Goal: Information Seeking & Learning: Learn about a topic

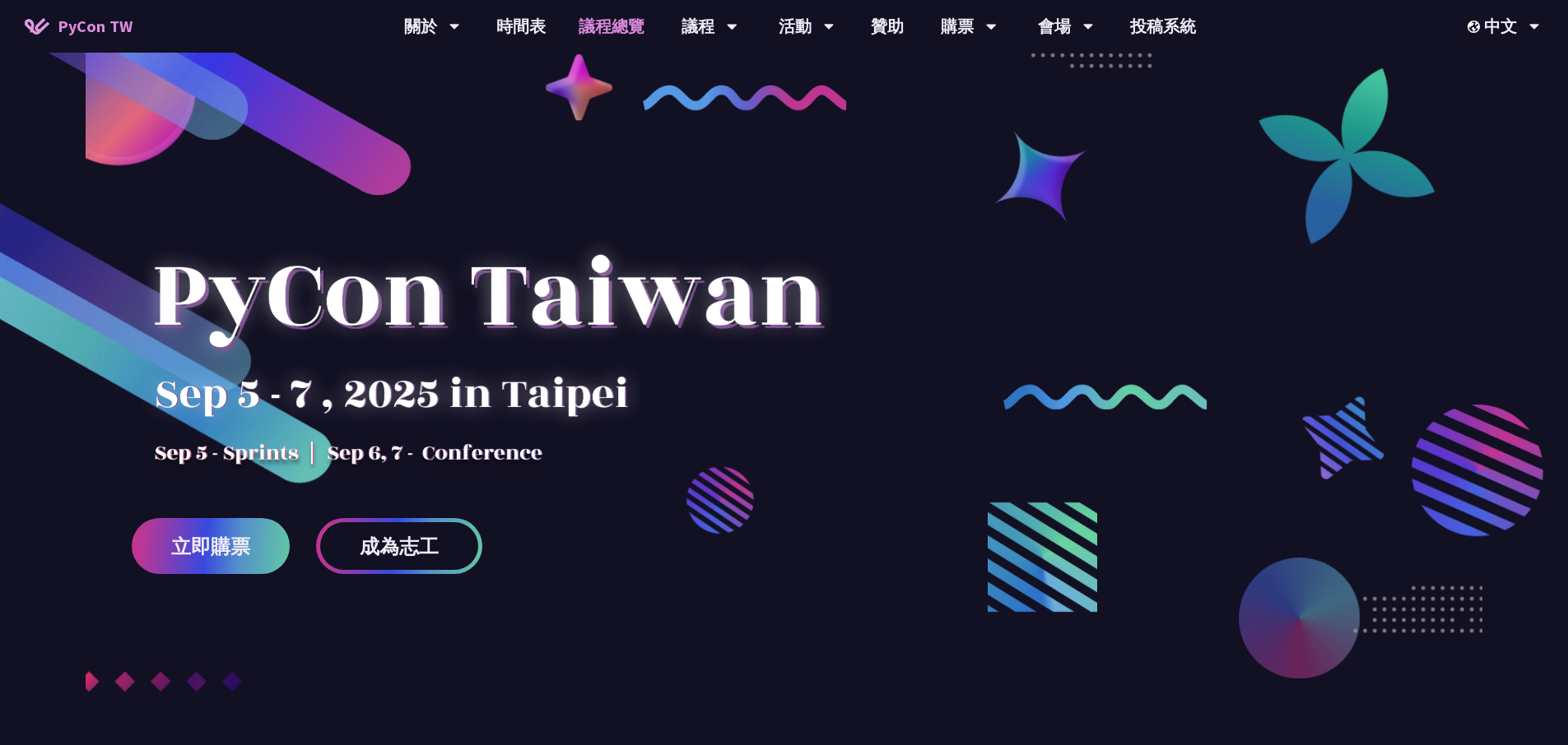
click at [603, 27] on link "議程總覽" at bounding box center [611, 26] width 99 height 53
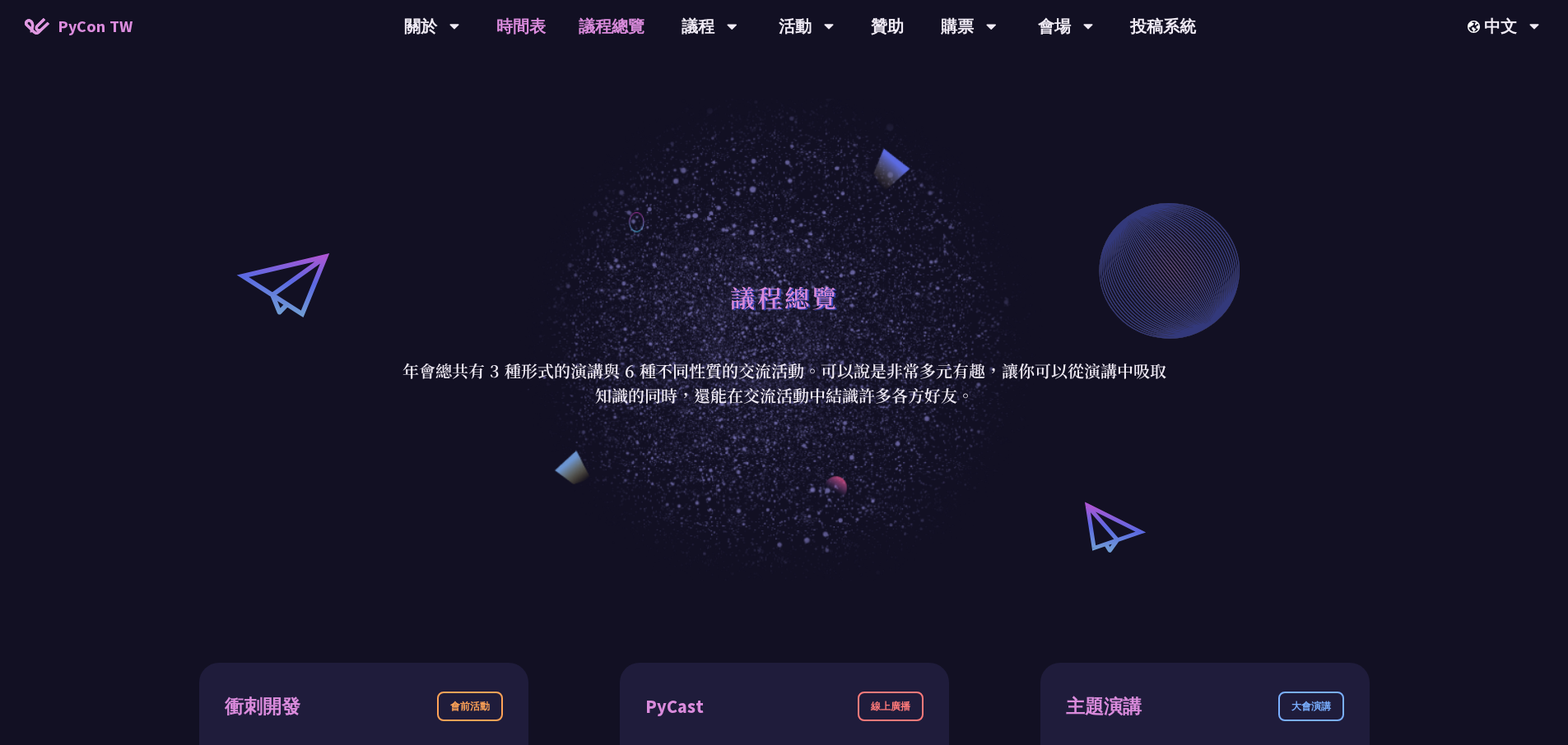
click at [537, 21] on link "時間表" at bounding box center [521, 26] width 82 height 53
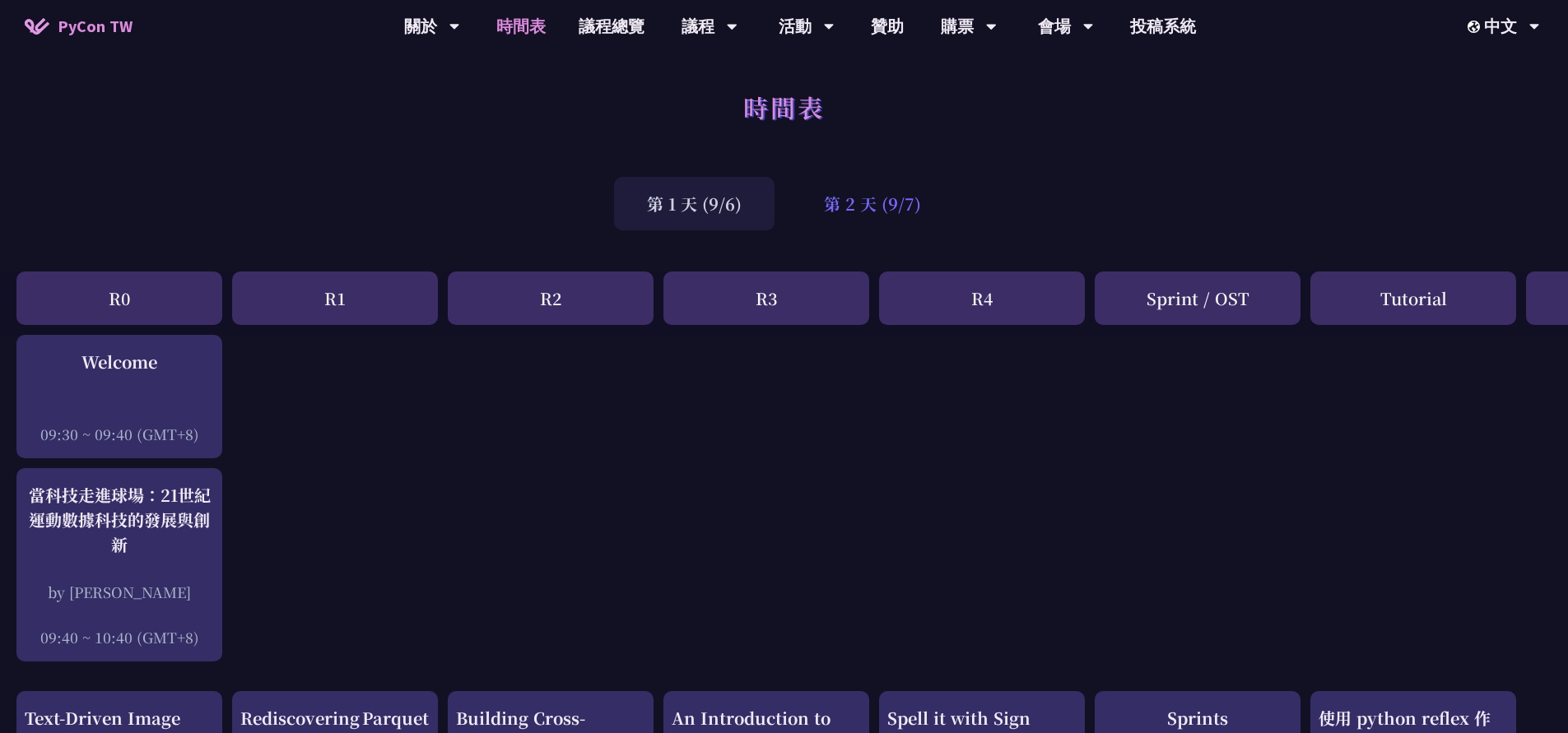
click at [922, 197] on div "第 2 天 (9/7)" at bounding box center [872, 204] width 163 height 54
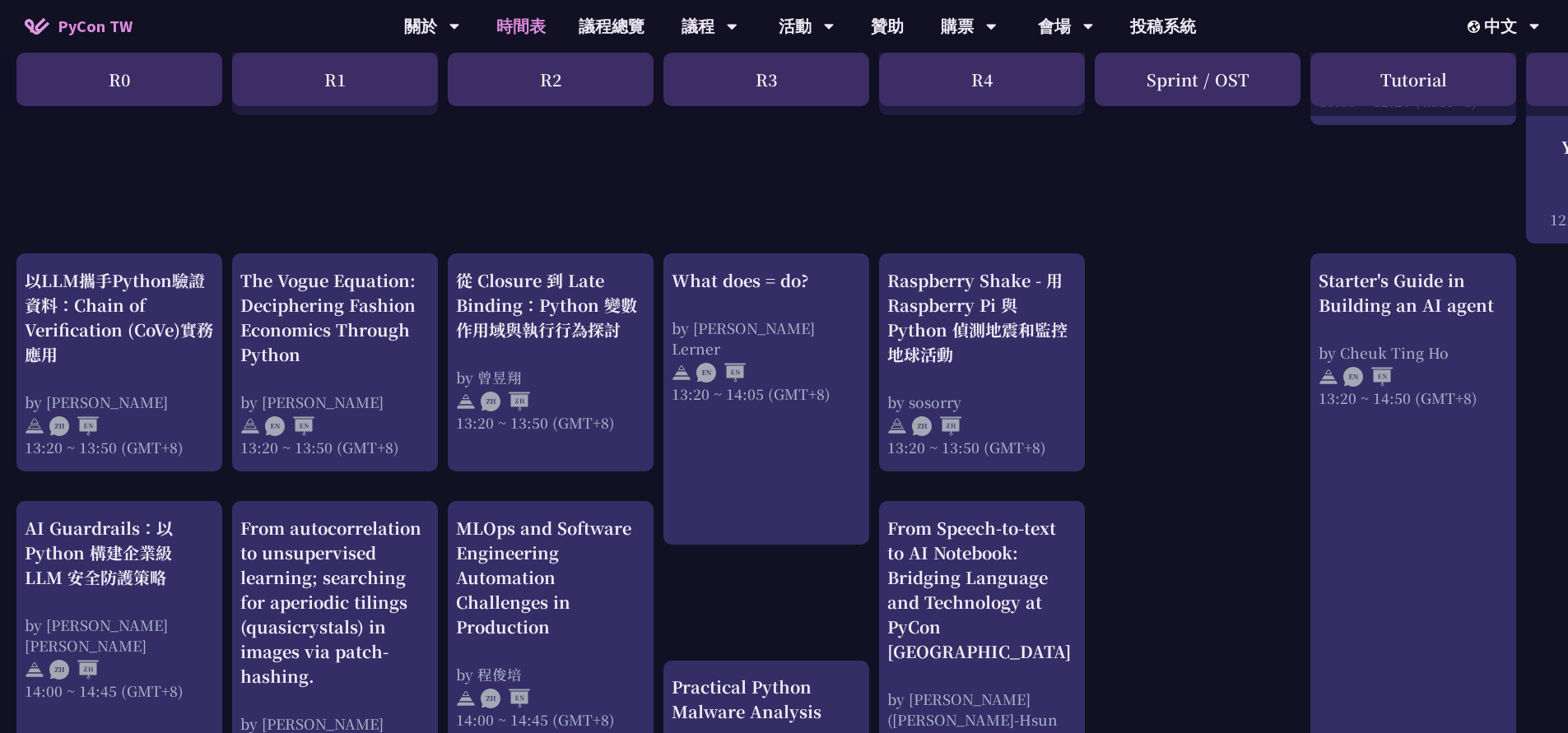
scroll to position [1292, 0]
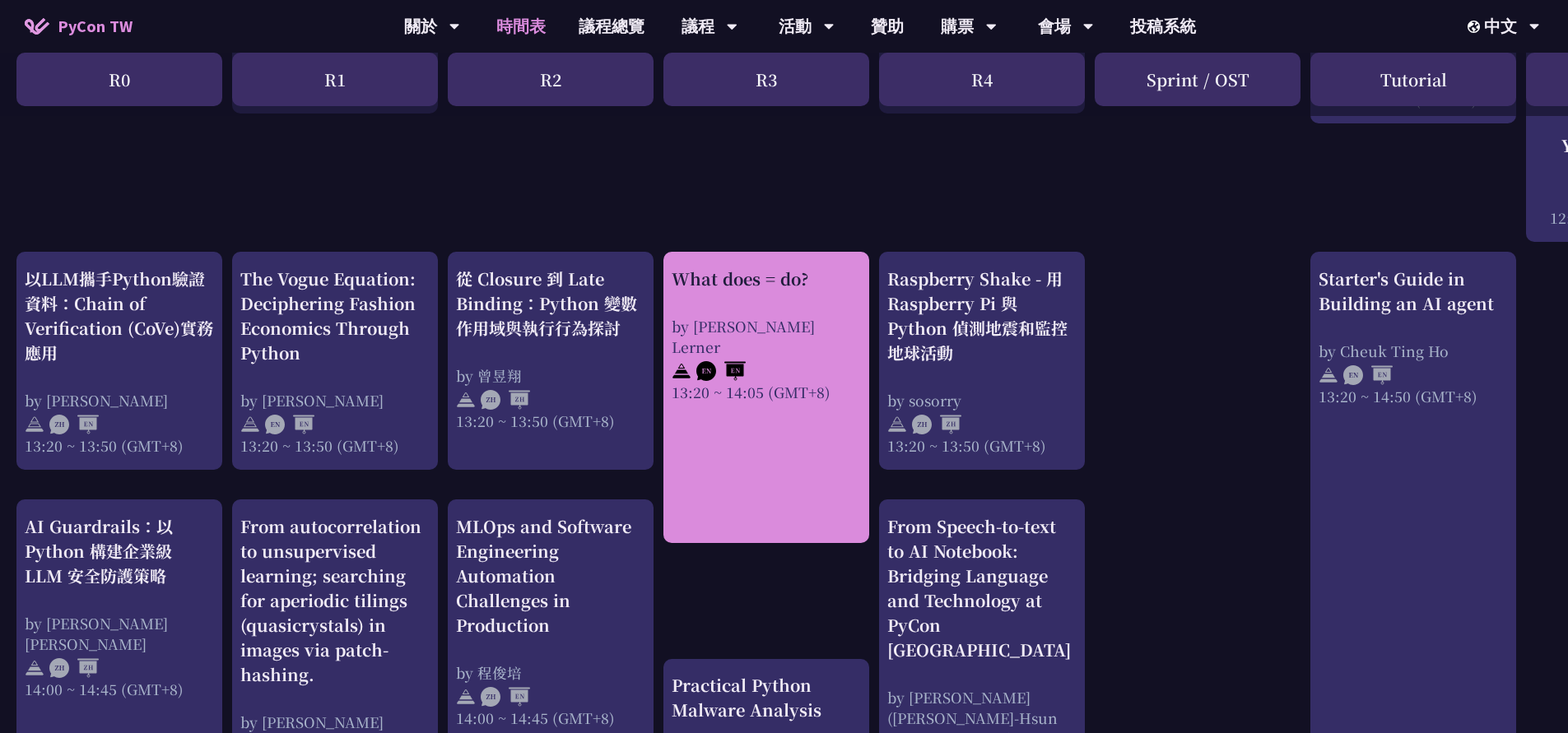
click at [730, 283] on div "What does = do?" at bounding box center [766, 279] width 189 height 25
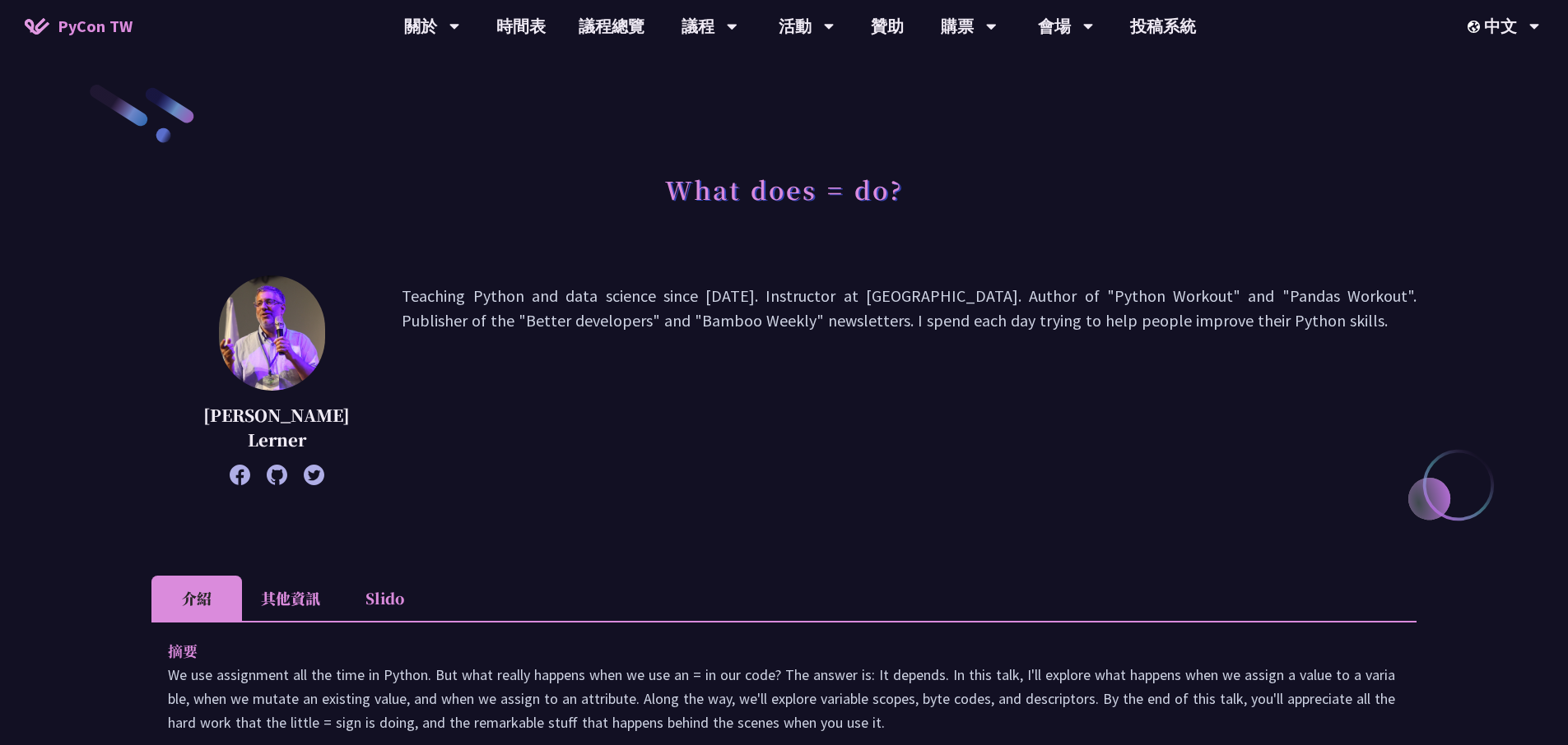
scroll to position [291, 0]
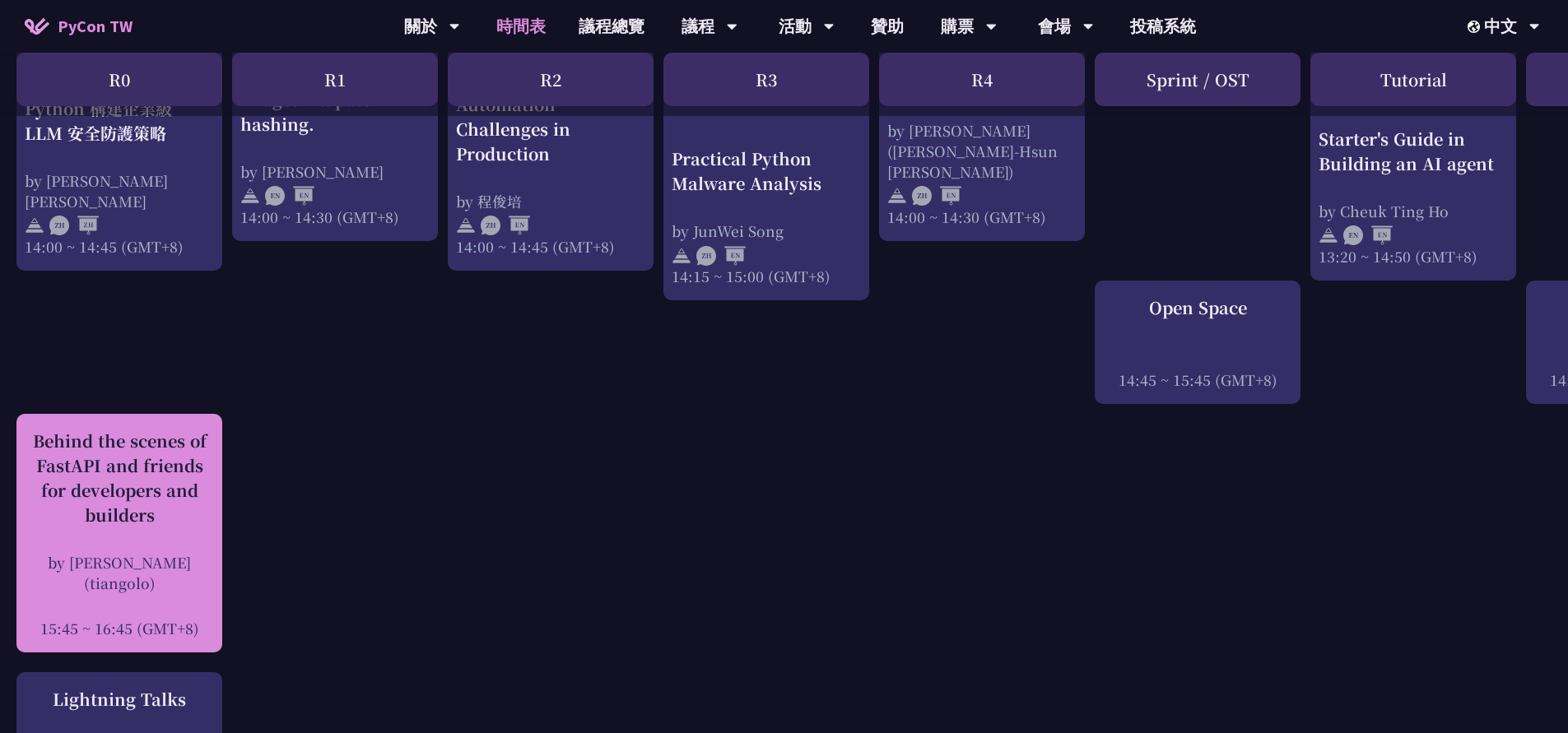
scroll to position [1533, 0]
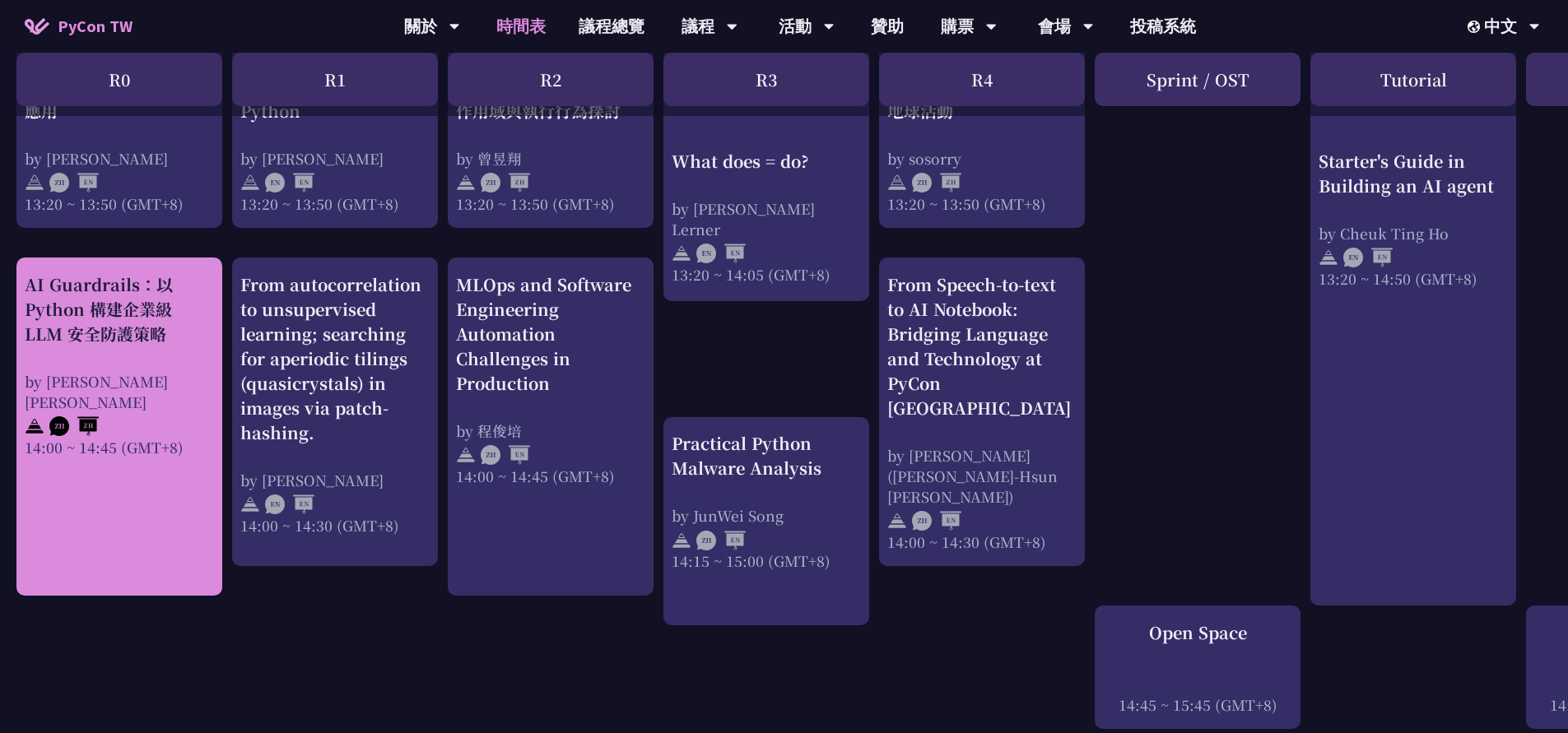
click at [149, 341] on div "AI Guardrails：以 Python 構建企業級 LLM 安全防護策略" at bounding box center [119, 309] width 189 height 74
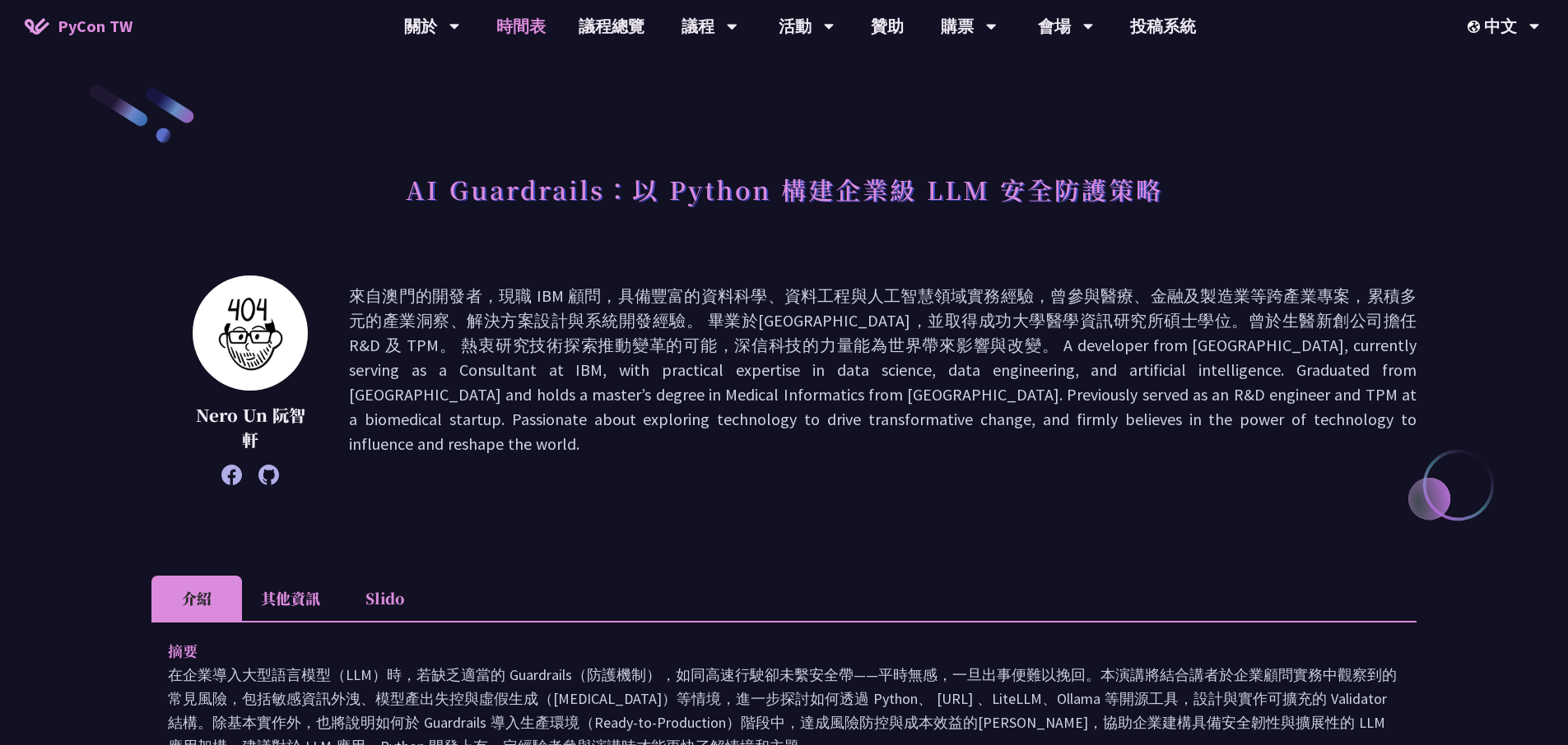
click at [518, 25] on link "時間表" at bounding box center [521, 26] width 82 height 53
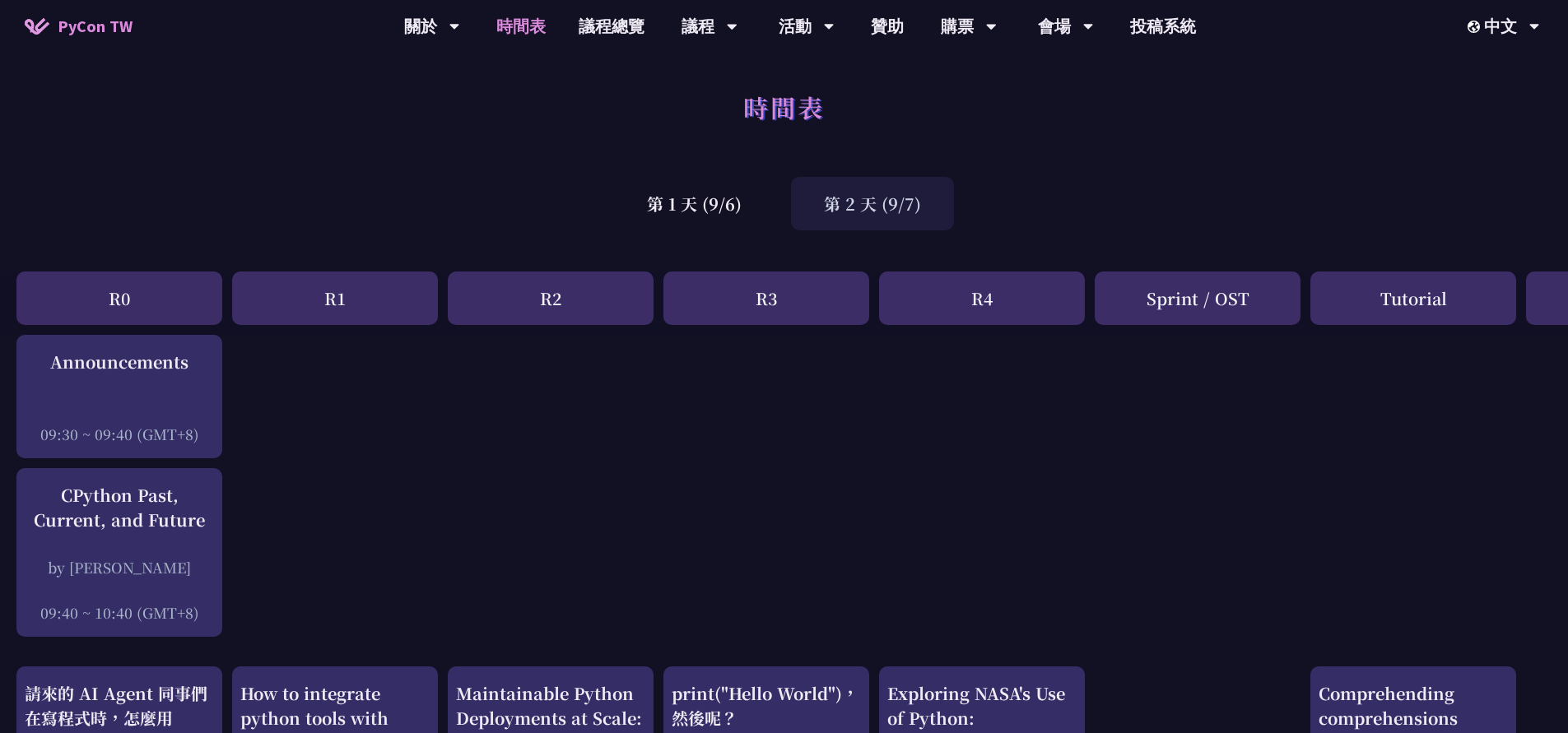
click at [851, 201] on div "第 2 天 (9/7)" at bounding box center [872, 204] width 163 height 54
click at [729, 205] on div "第 1 天 (9/6)" at bounding box center [694, 204] width 161 height 54
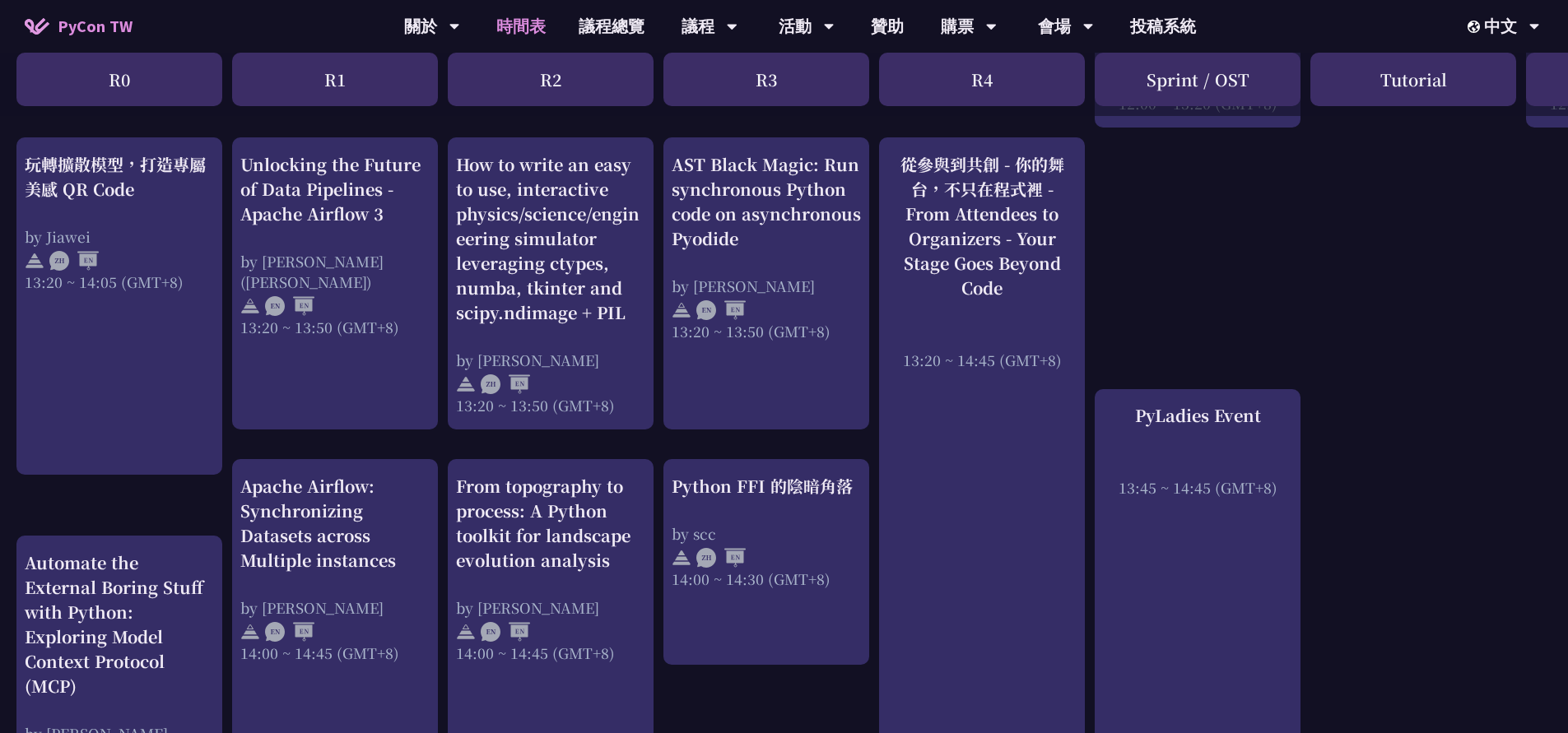
scroll to position [1272, 0]
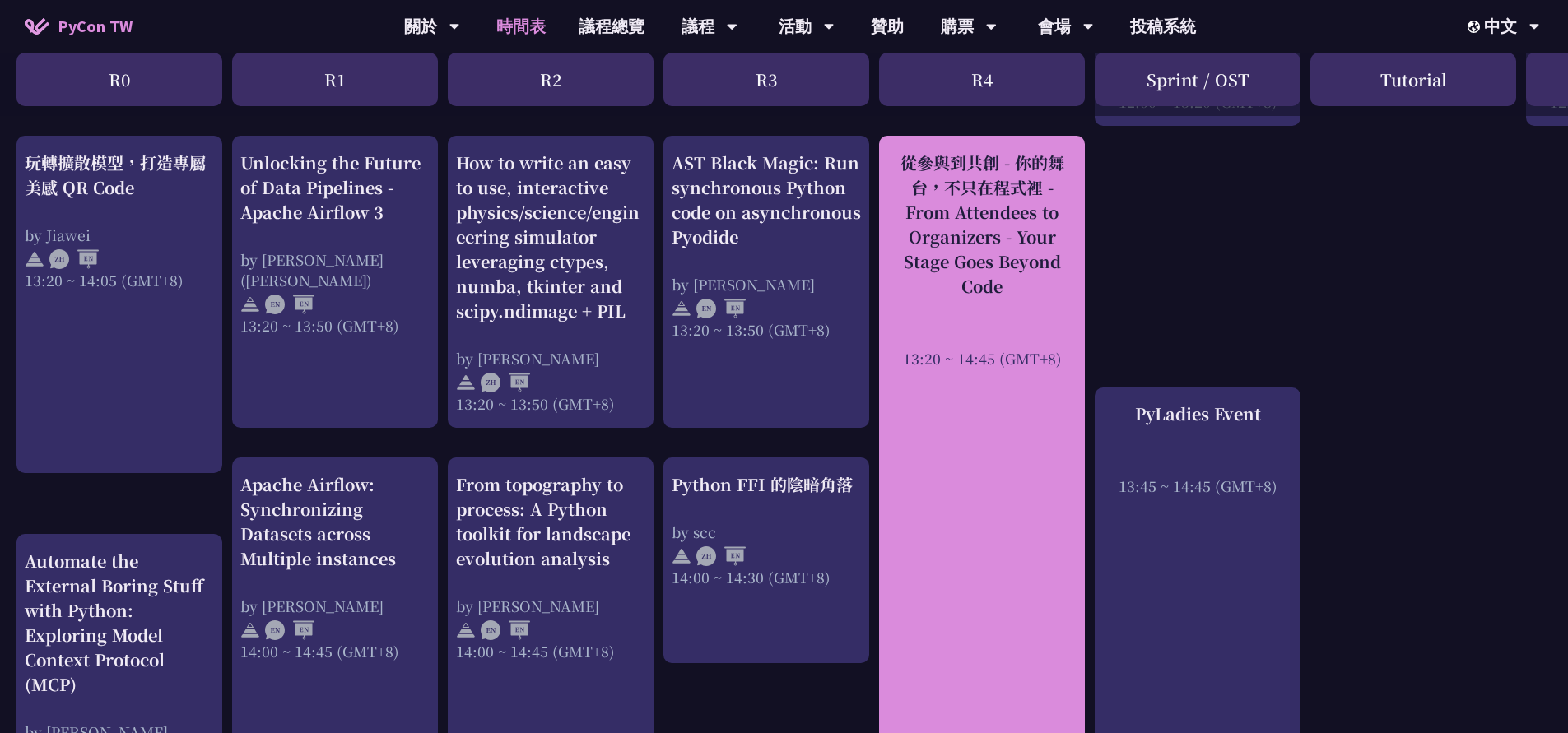
click at [1007, 234] on div "從參與到共創 - 你的舞台，不只在程式裡 - From Attendees to Organizers - Your Stage Goes Beyond Co…" at bounding box center [982, 224] width 189 height 148
click at [1007, 336] on div at bounding box center [982, 335] width 189 height 25
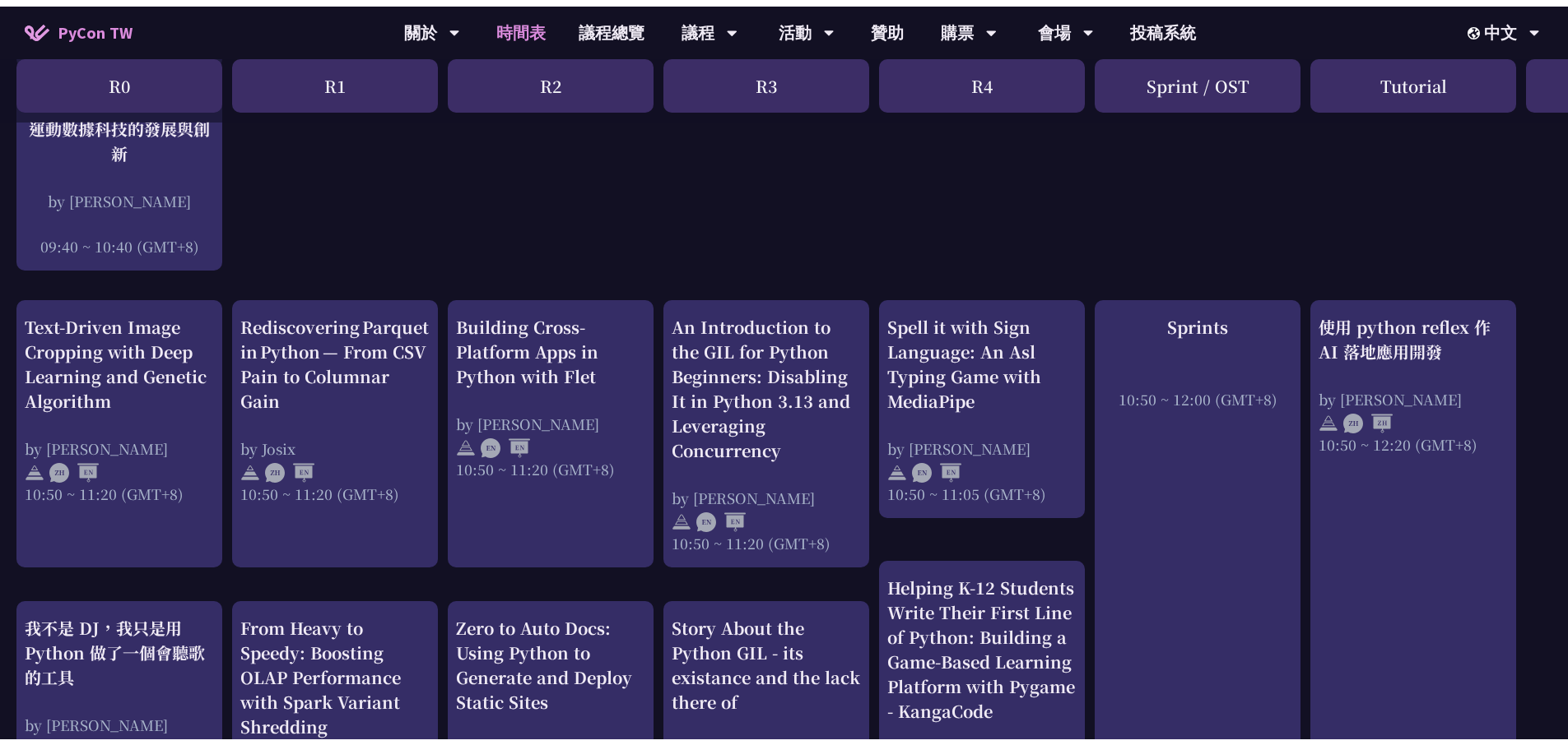
scroll to position [0, 0]
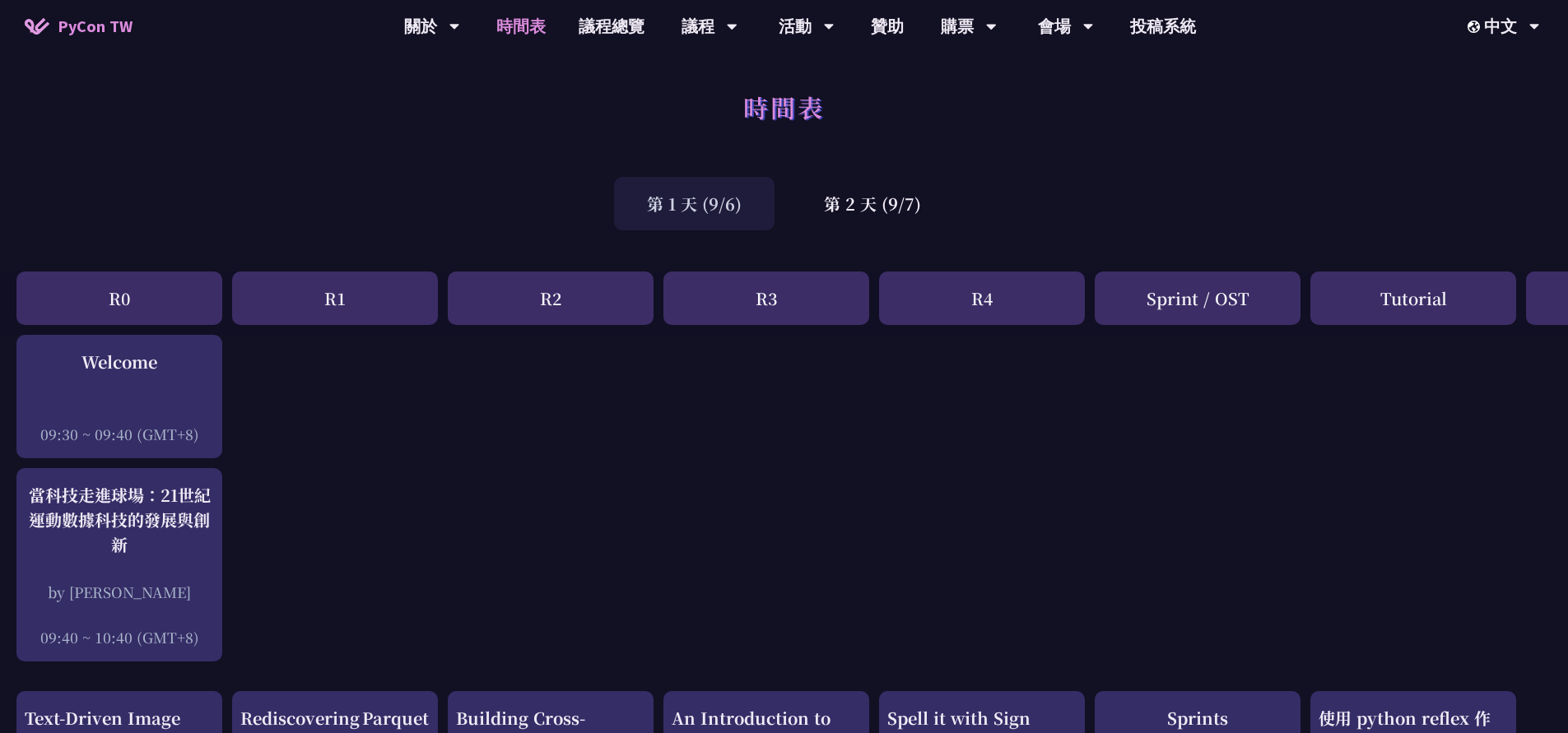
click at [1107, 157] on div "時間表" at bounding box center [784, 126] width 1568 height 87
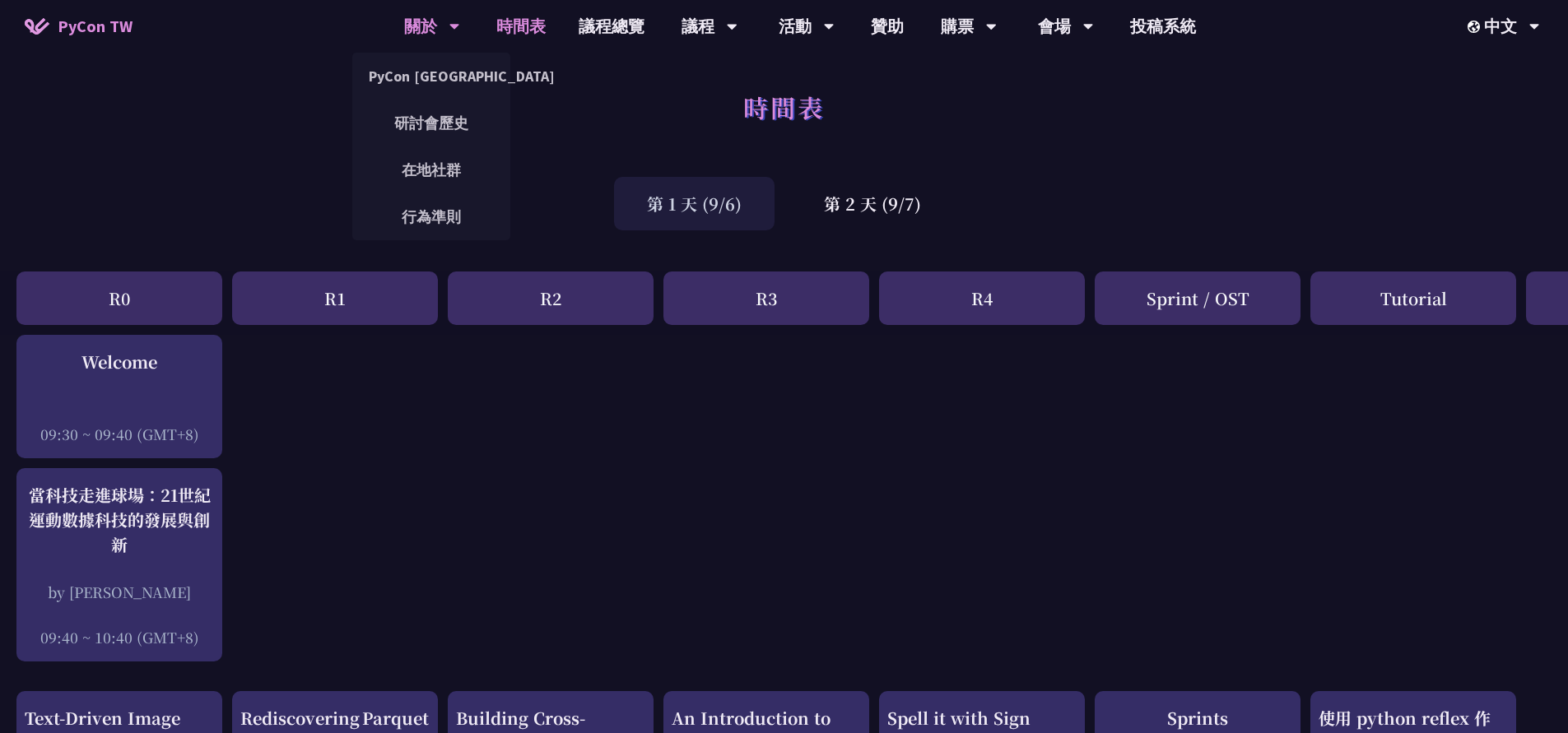
click at [435, 27] on div "關於" at bounding box center [432, 26] width 56 height 53
click at [438, 72] on link "PyCon [GEOGRAPHIC_DATA]" at bounding box center [430, 76] width 158 height 39
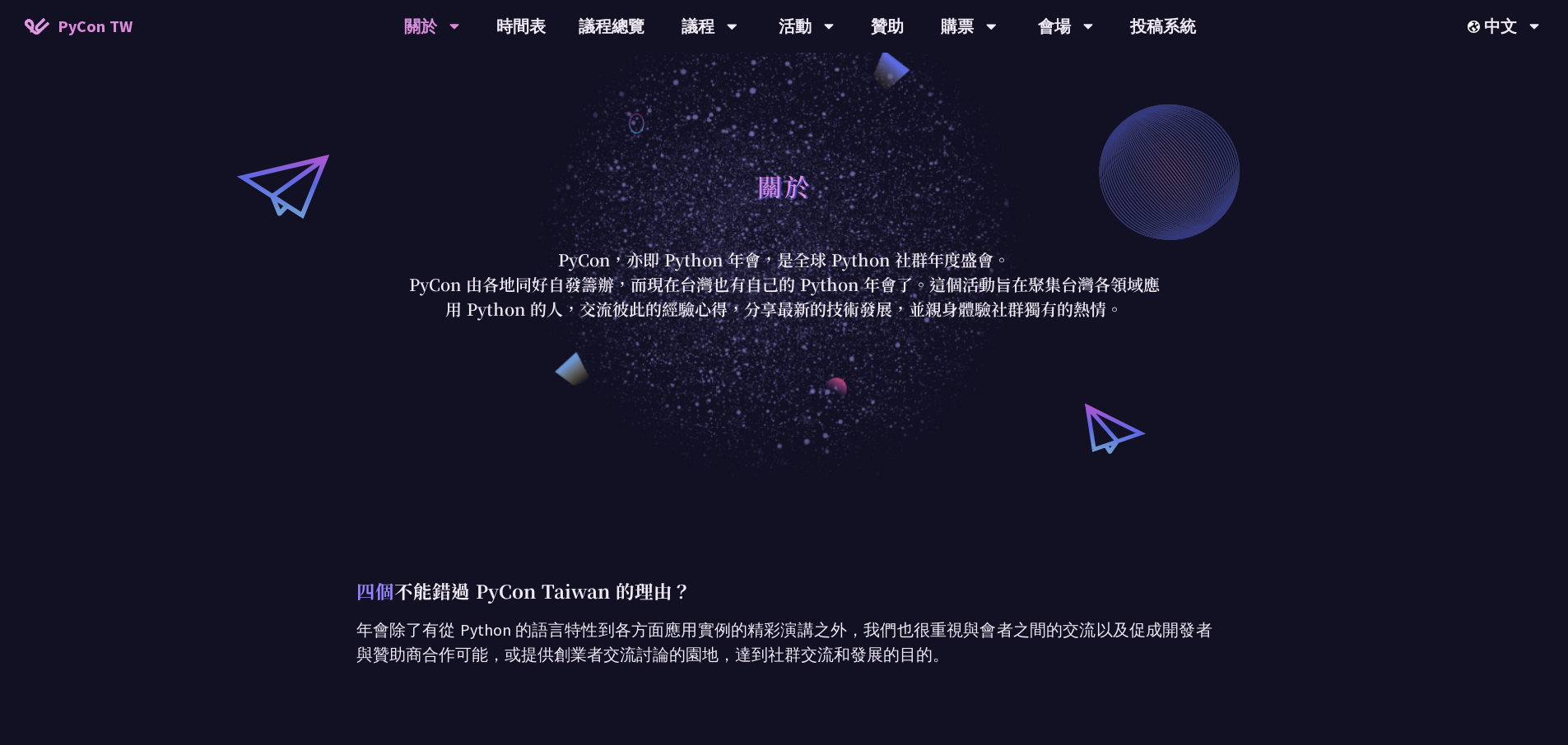
click at [106, 18] on span "PyCon TW" at bounding box center [94, 26] width 75 height 25
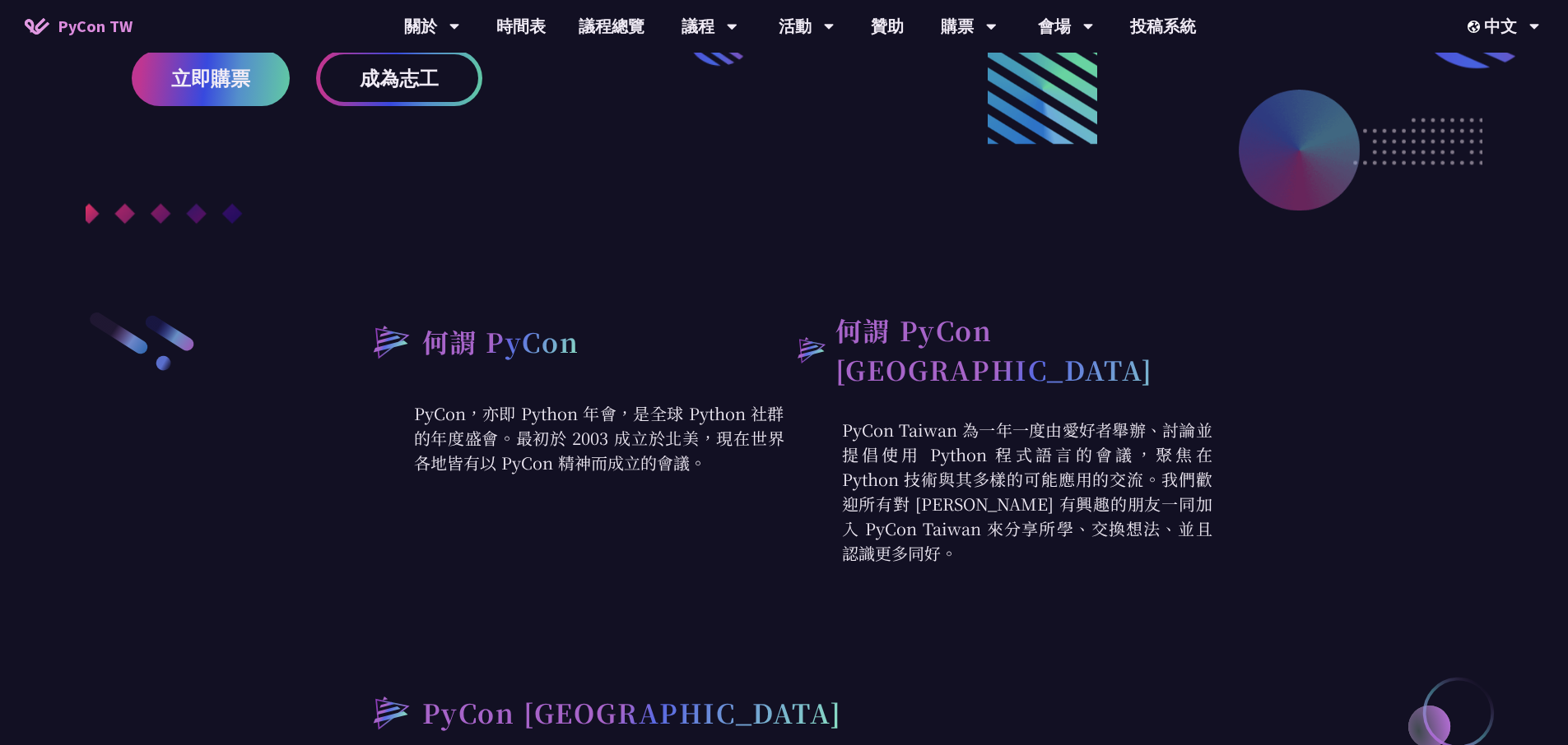
scroll to position [193, 0]
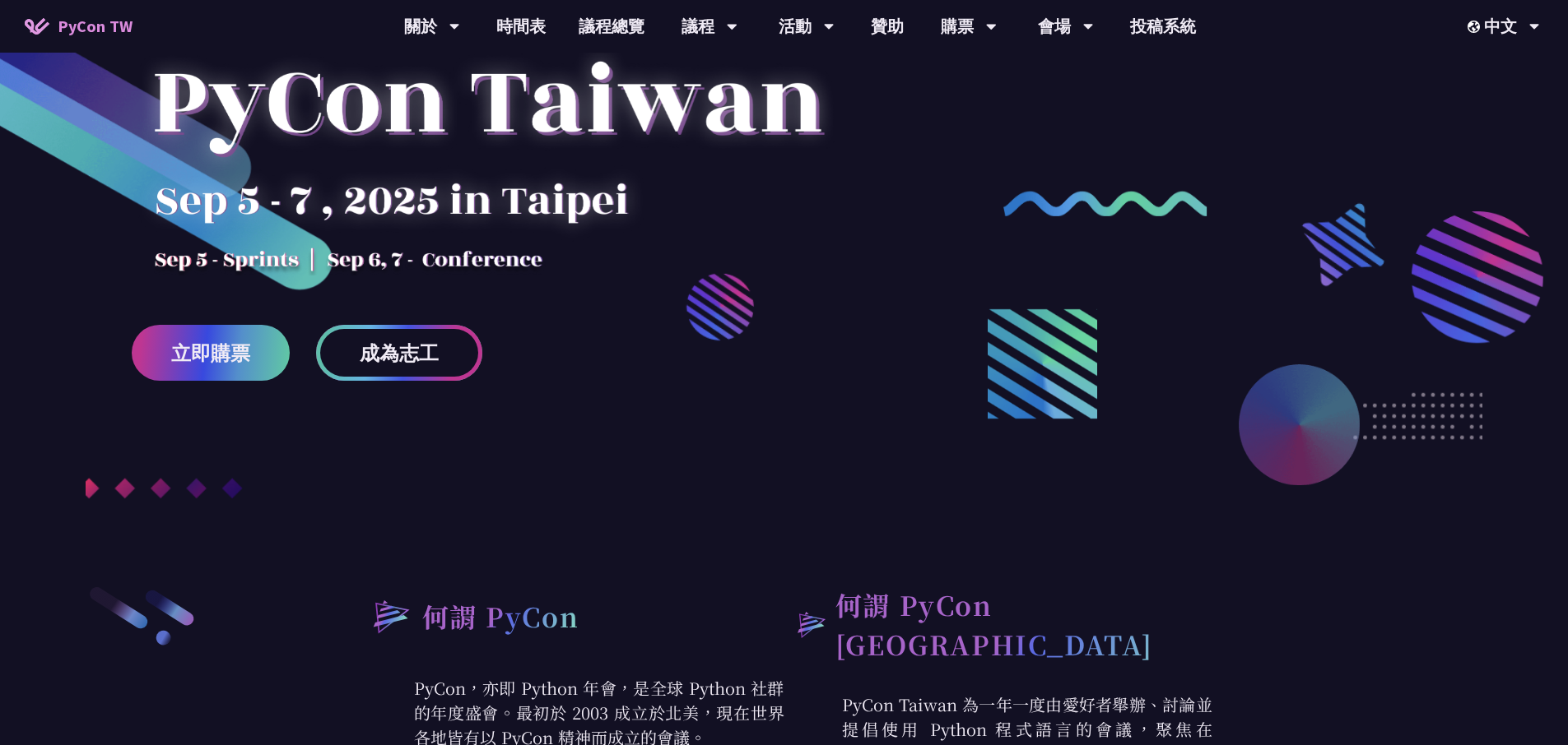
click at [397, 352] on span "成為志工" at bounding box center [399, 354] width 79 height 20
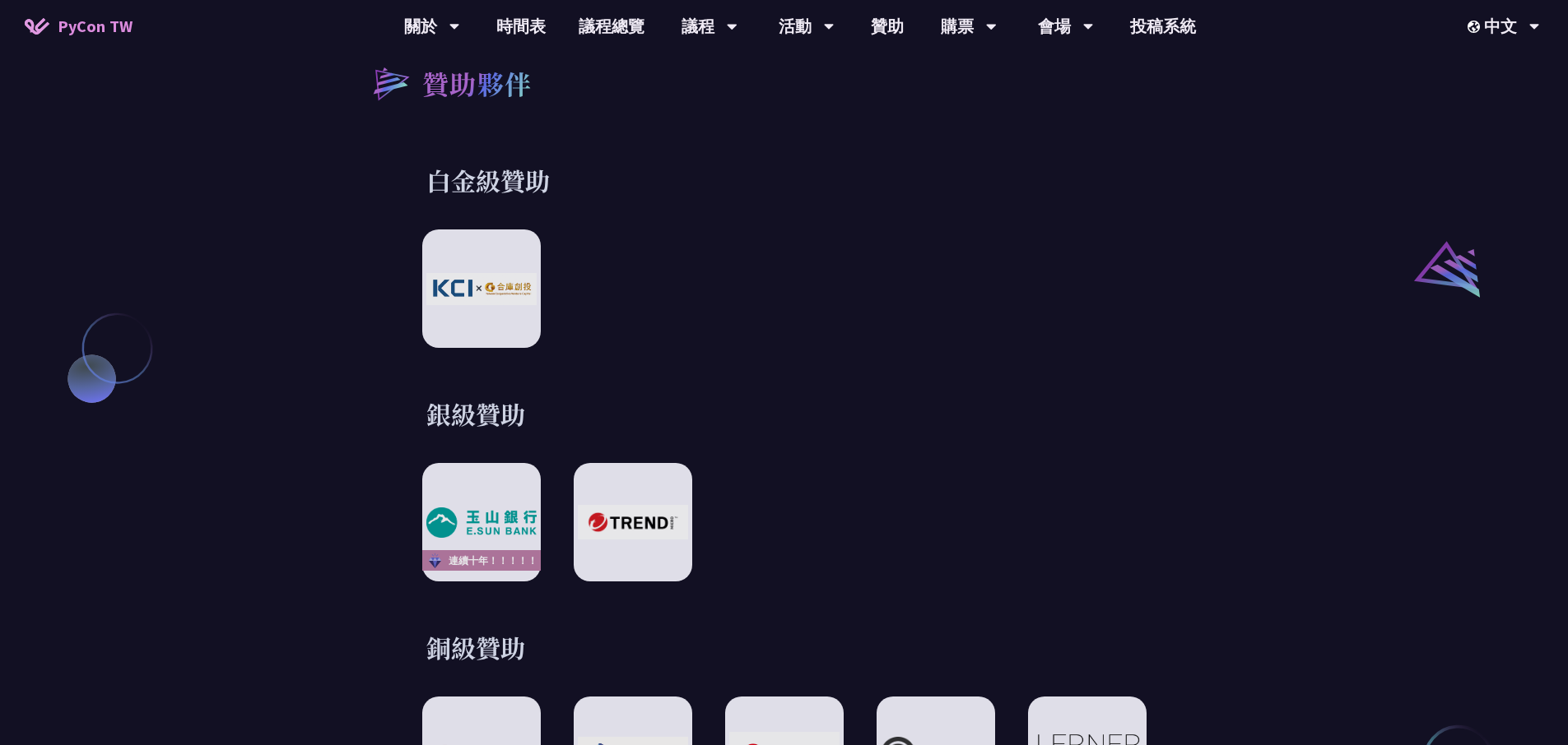
scroll to position [2117, 0]
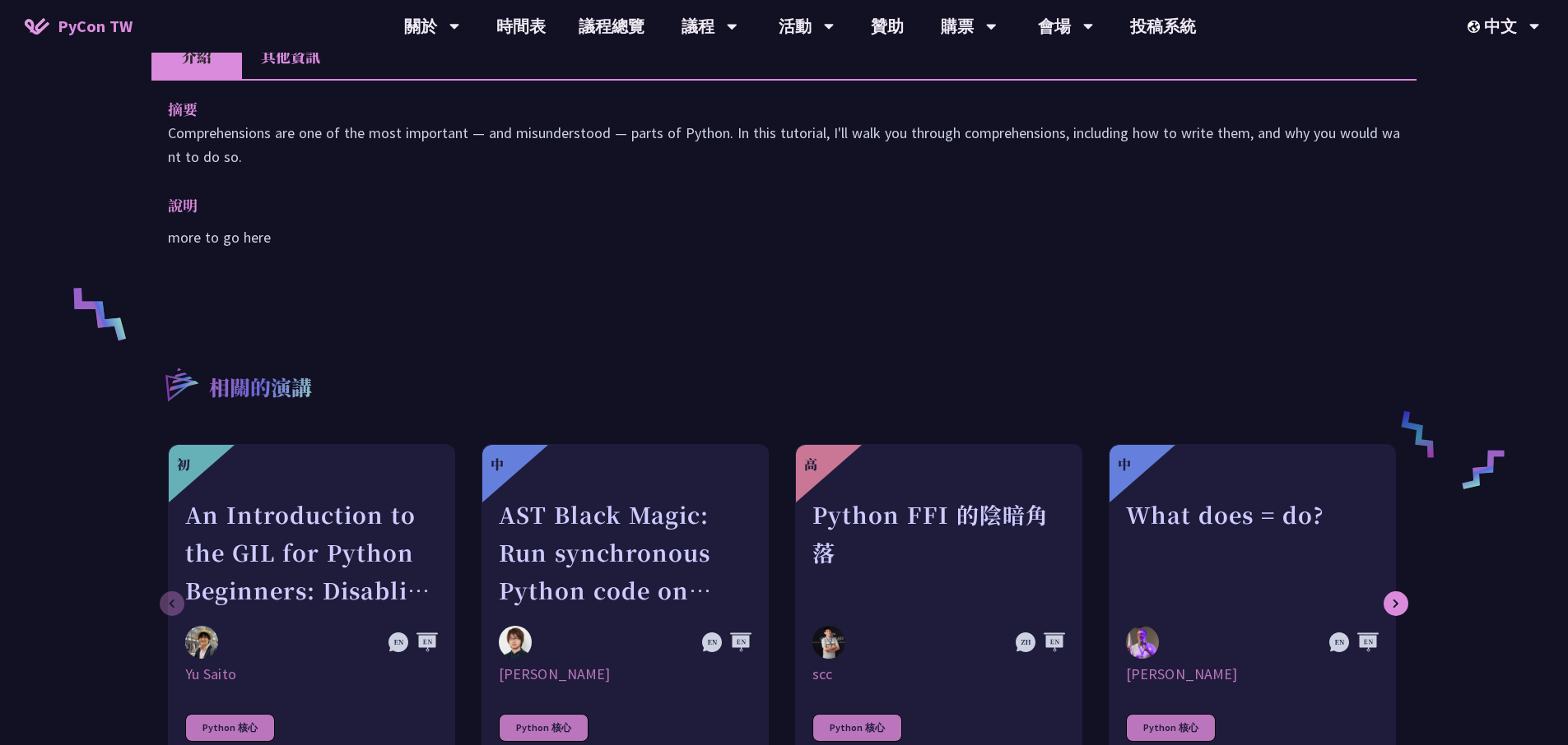
scroll to position [517, 0]
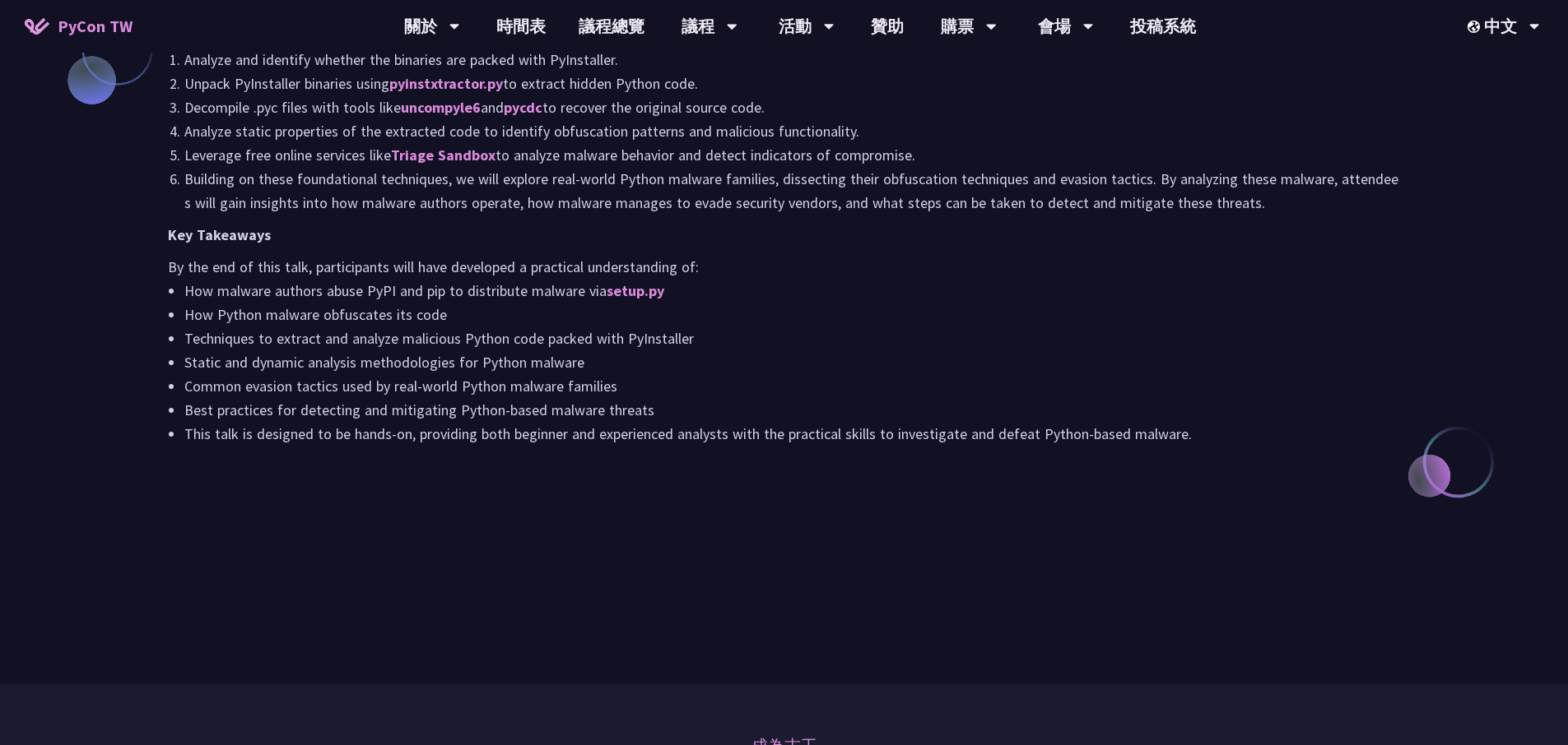
scroll to position [1640, 0]
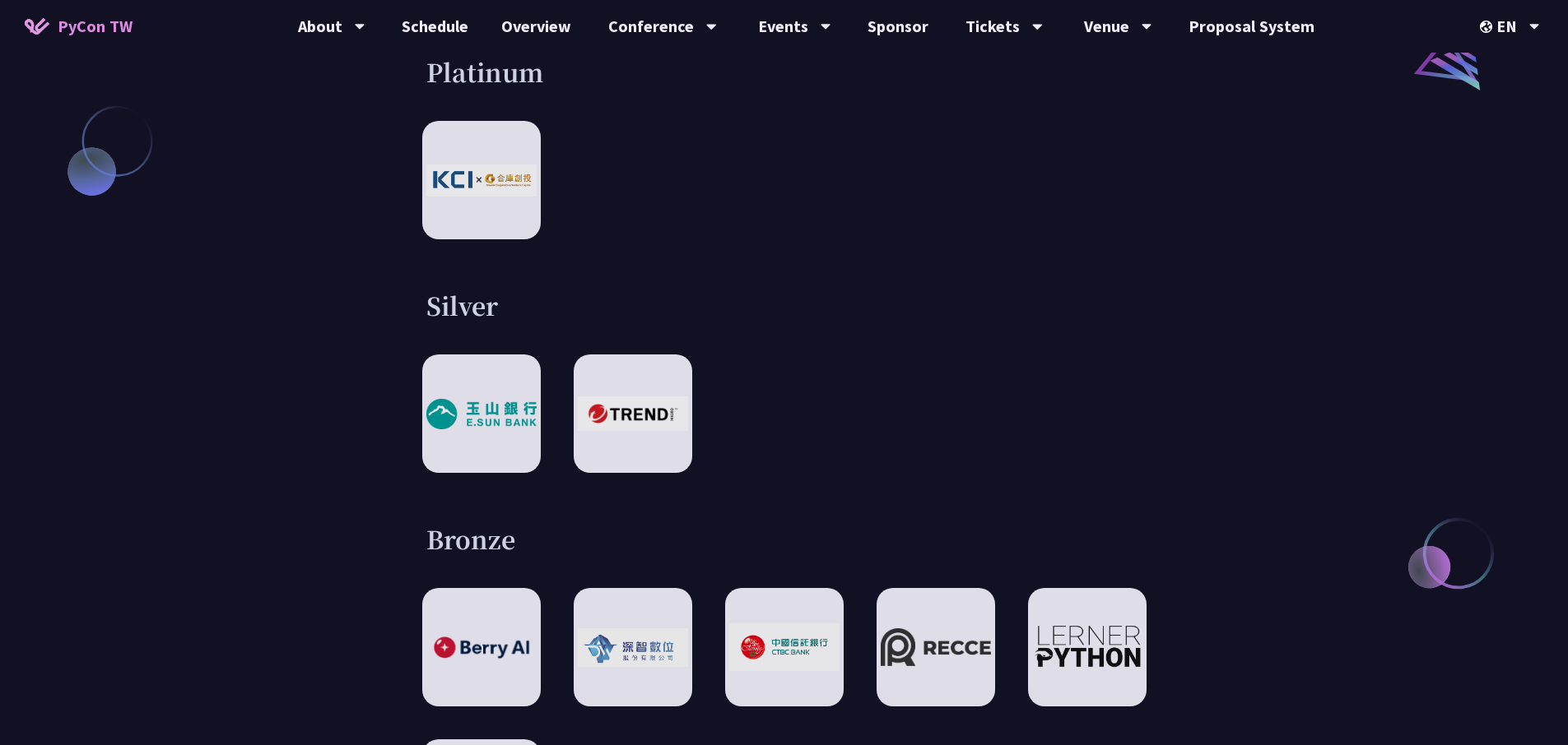
scroll to position [2230, 0]
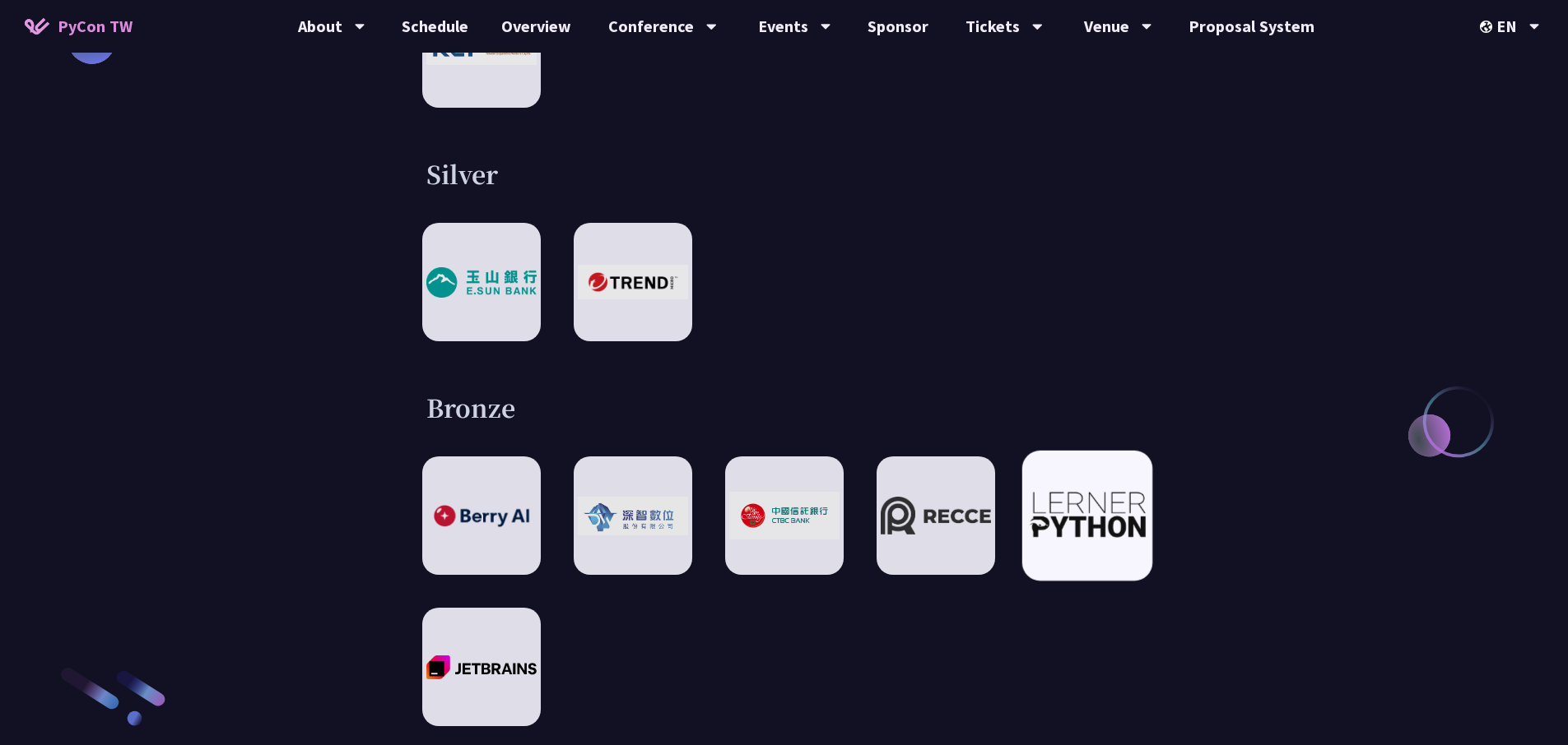
click at [1062, 451] on div at bounding box center [1086, 515] width 130 height 130
